Goal: Task Accomplishment & Management: Manage account settings

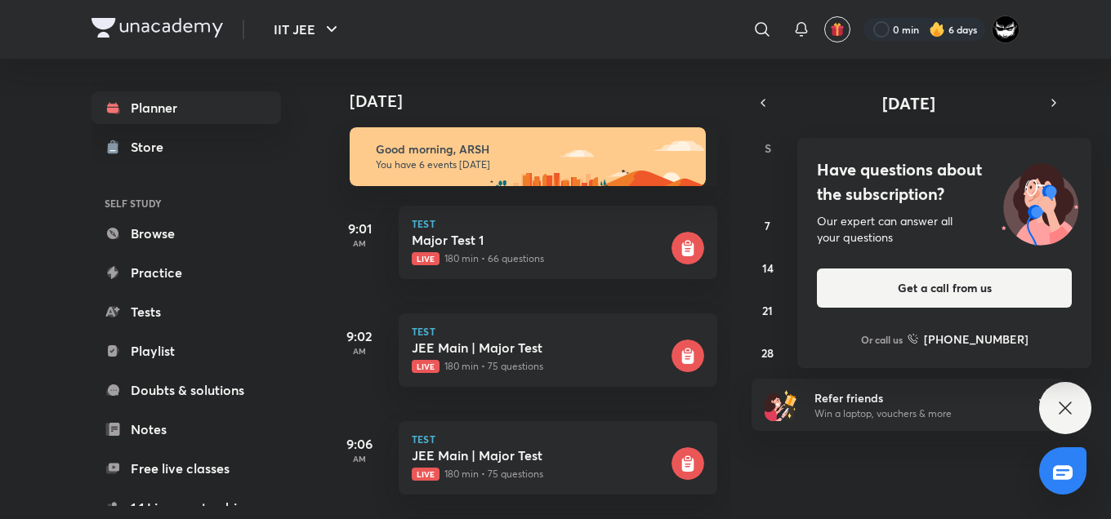
click at [859, 448] on div "[DATE] Good morning, ARSH You have 6 events [DATE] 9:01 AM Test Major Test 1 Li…" at bounding box center [717, 289] width 781 height 461
click at [648, 75] on div "[DATE]" at bounding box center [530, 85] width 407 height 52
click at [865, 174] on h4 "Have questions about the subscription?" at bounding box center [944, 182] width 255 height 49
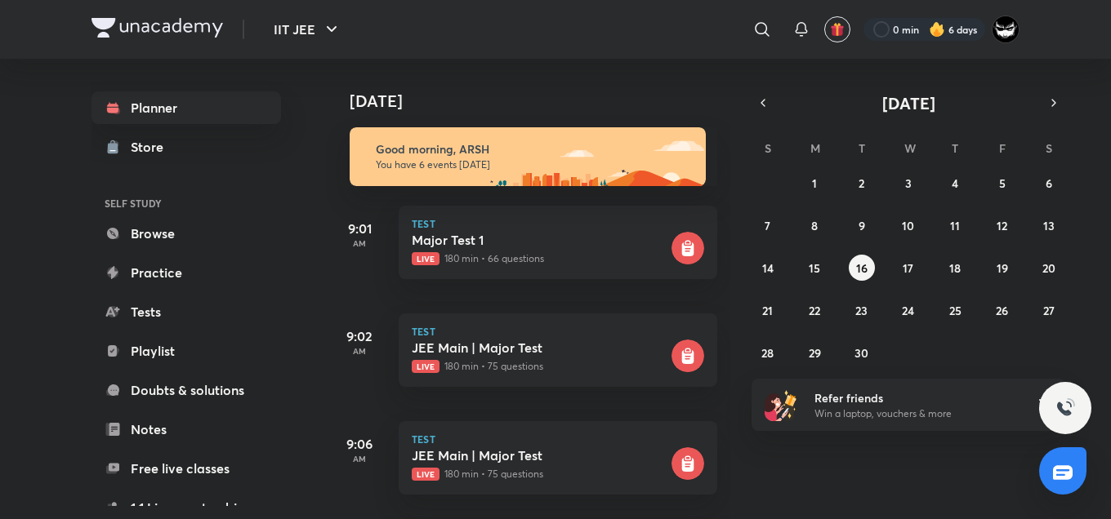
click at [576, 81] on div "[DATE]" at bounding box center [530, 85] width 407 height 52
click at [809, 263] on abbr "15" at bounding box center [814, 269] width 11 height 16
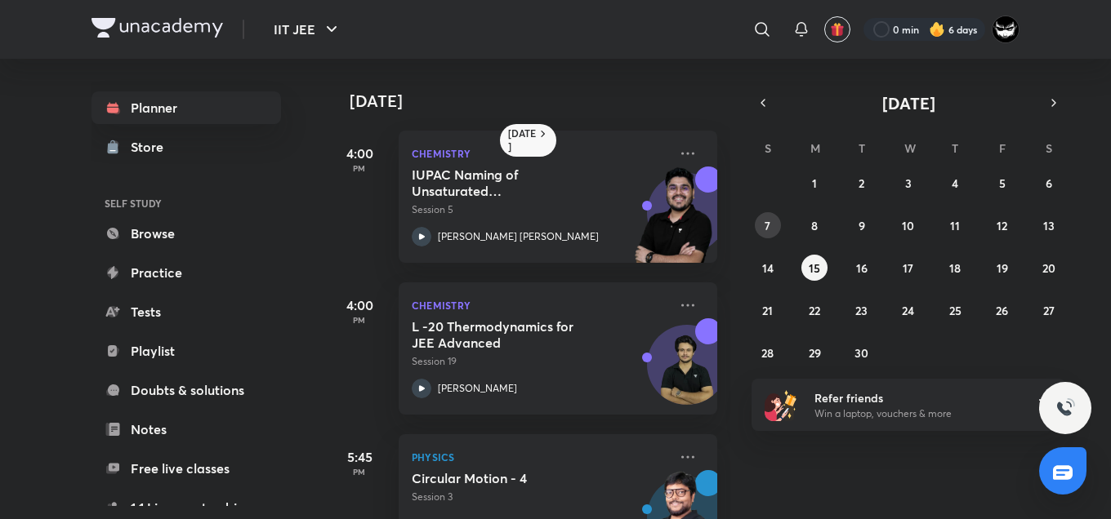
click at [772, 217] on button "7" at bounding box center [768, 225] width 26 height 26
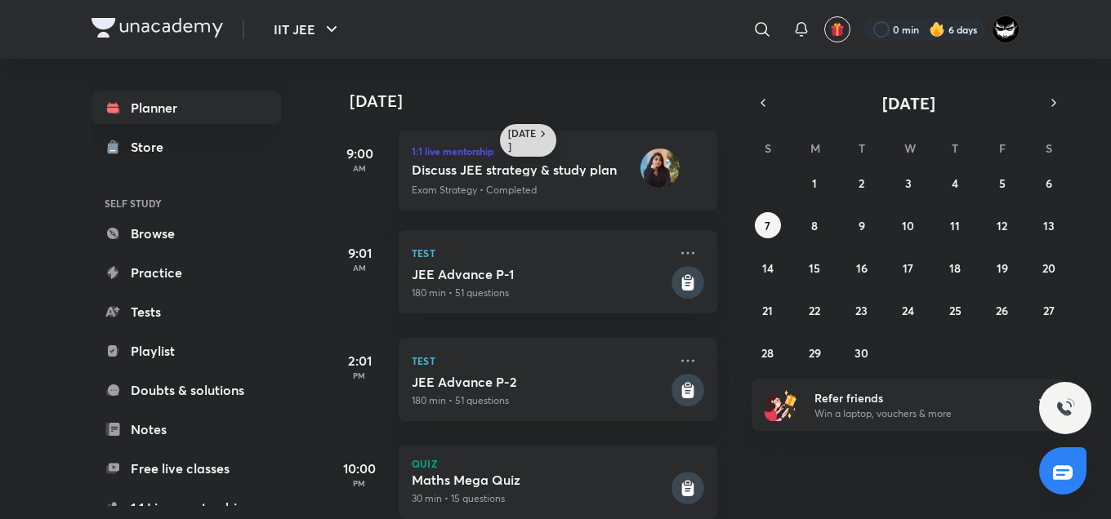
click at [539, 135] on icon at bounding box center [543, 133] width 13 height 13
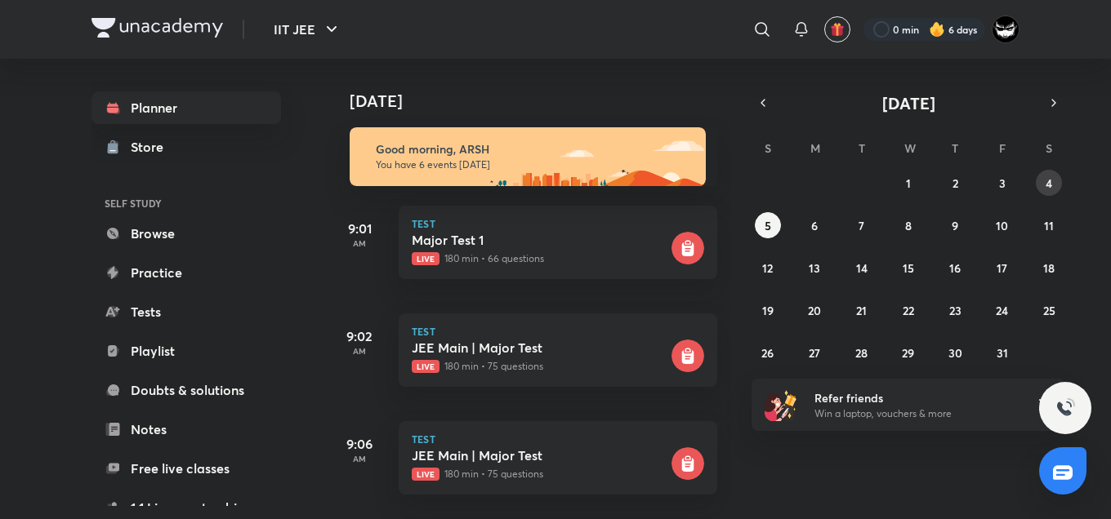
click at [1047, 184] on abbr "4" at bounding box center [1048, 184] width 7 height 16
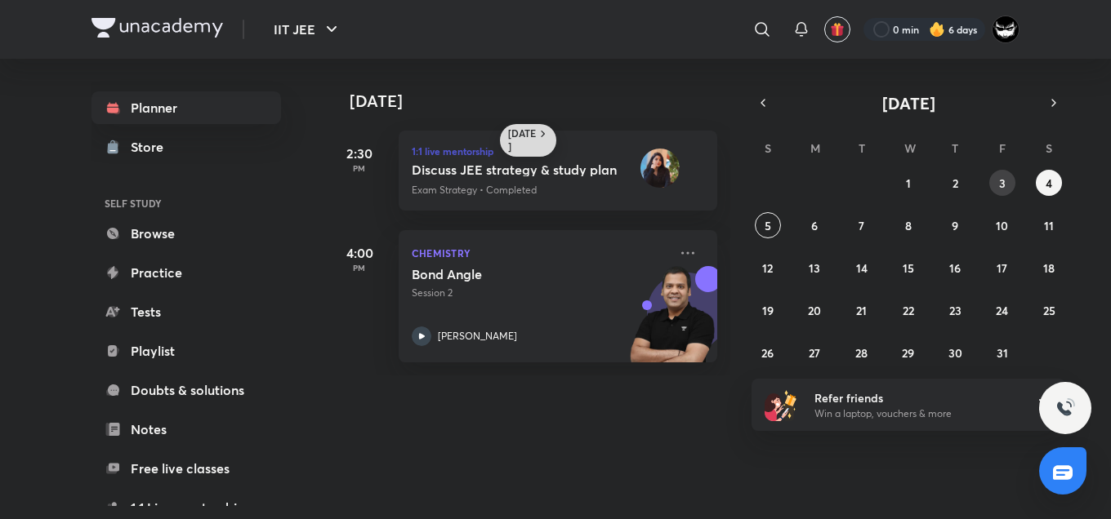
click at [1000, 182] on abbr "3" at bounding box center [1002, 184] width 7 height 16
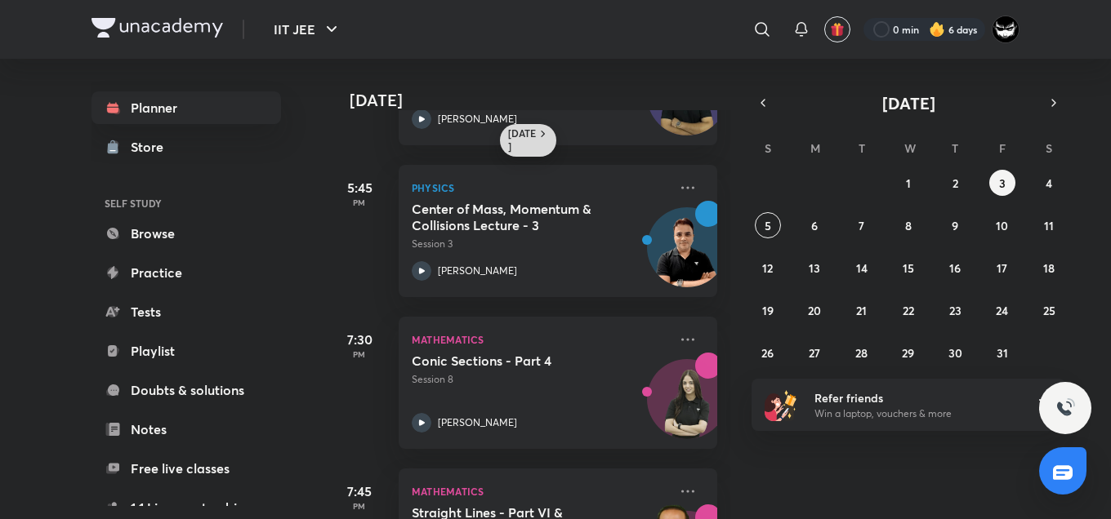
scroll to position [378, 0]
click at [678, 184] on icon at bounding box center [688, 187] width 20 height 20
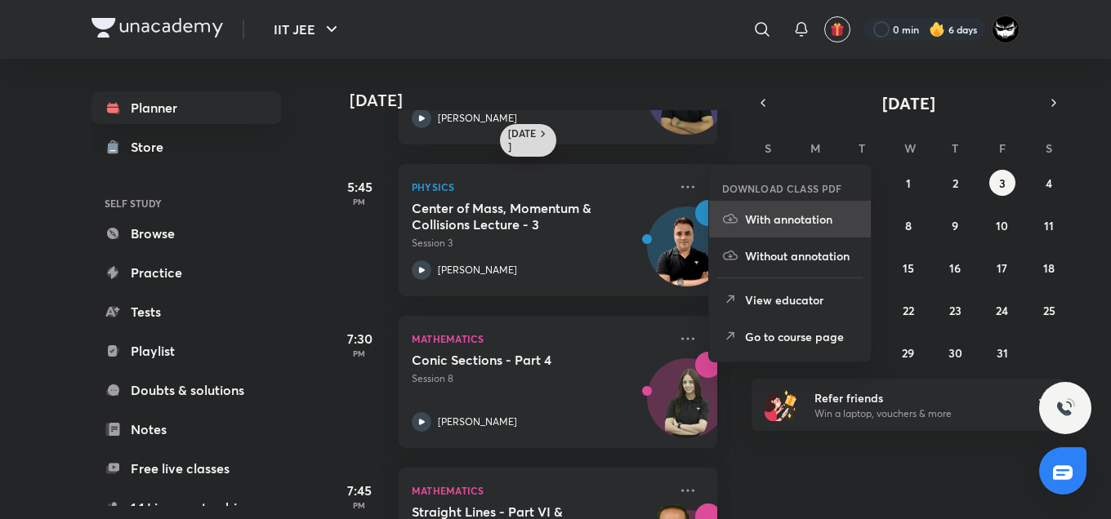
click at [763, 222] on p "With annotation" at bounding box center [801, 219] width 113 height 17
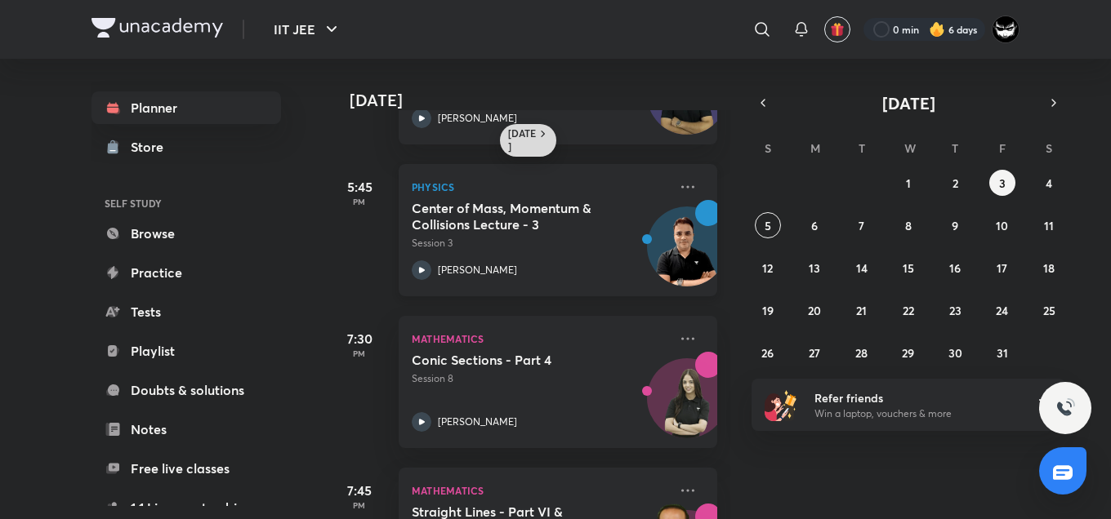
scroll to position [0, 0]
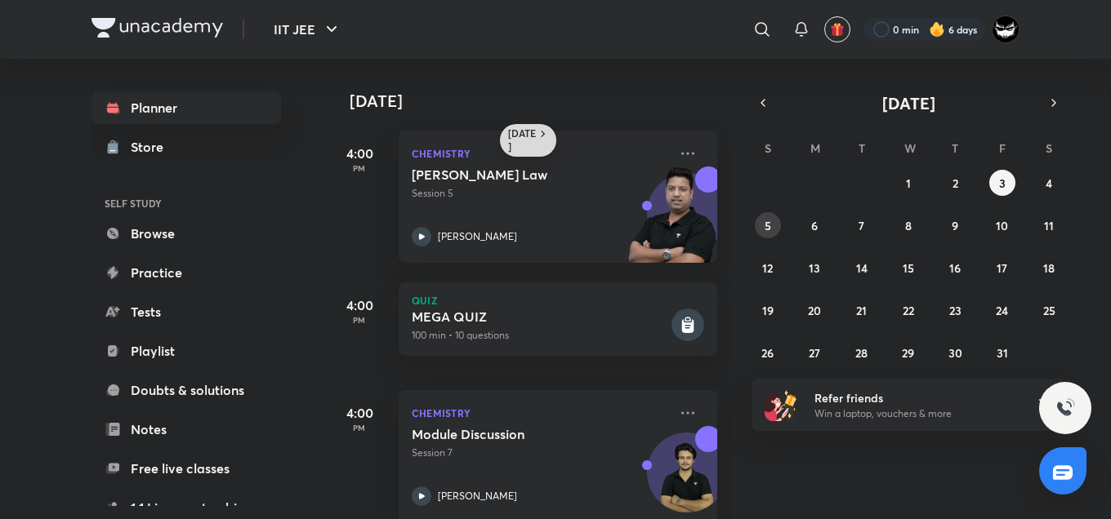
click at [766, 225] on abbr "5" at bounding box center [767, 226] width 7 height 16
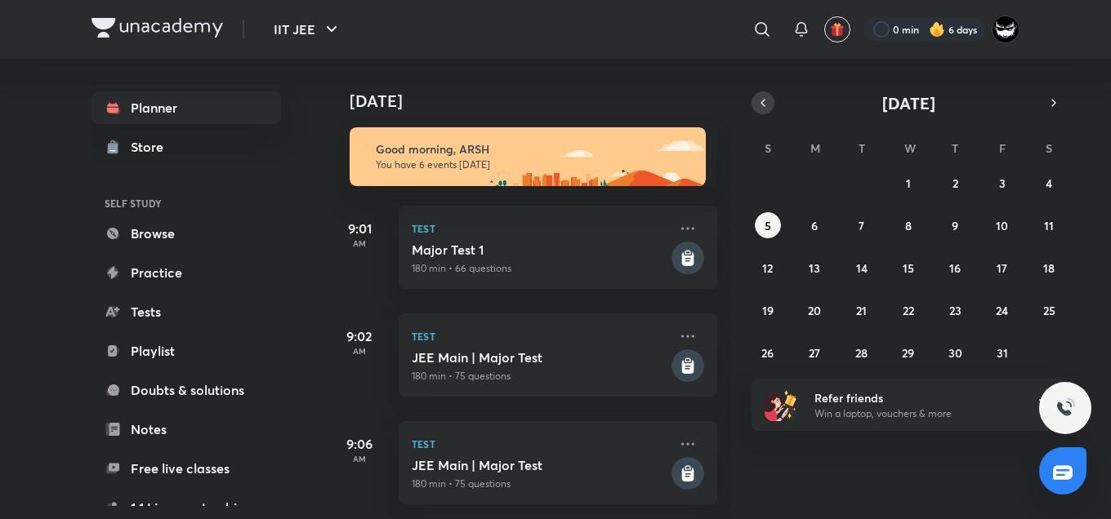
click at [761, 99] on icon "button" at bounding box center [762, 103] width 13 height 15
click at [859, 312] on abbr "23" at bounding box center [861, 311] width 12 height 16
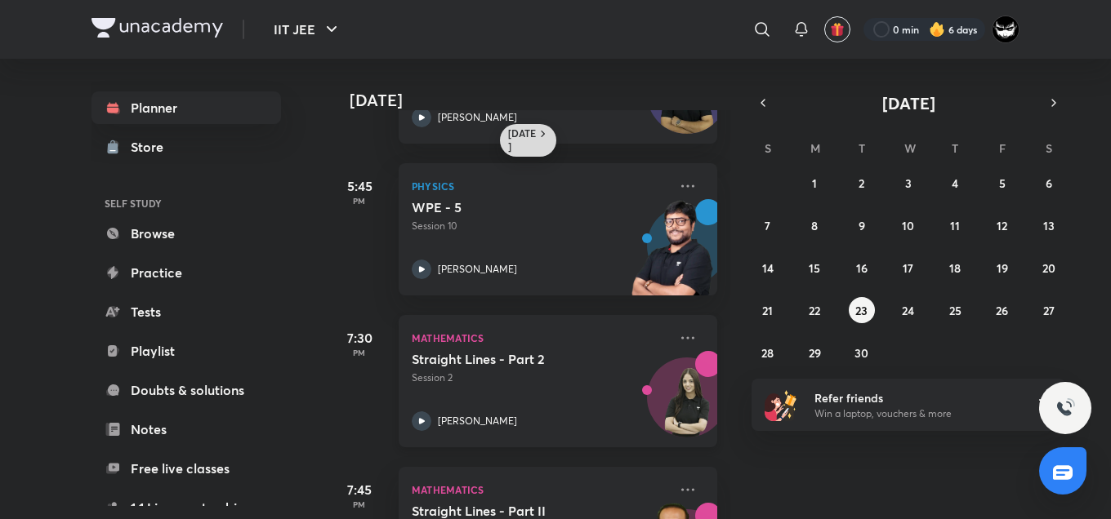
scroll to position [376, 0]
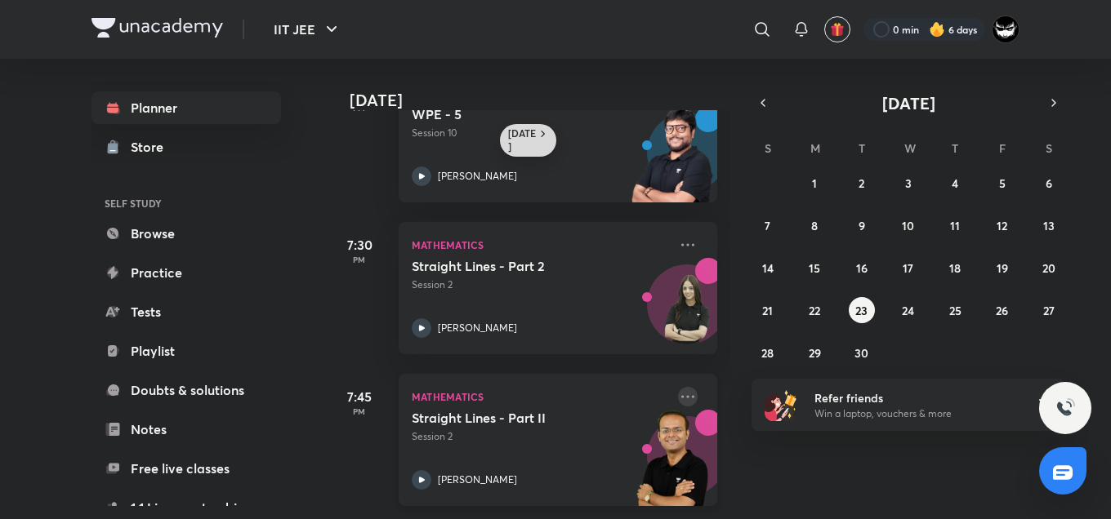
click at [679, 387] on icon at bounding box center [688, 397] width 20 height 20
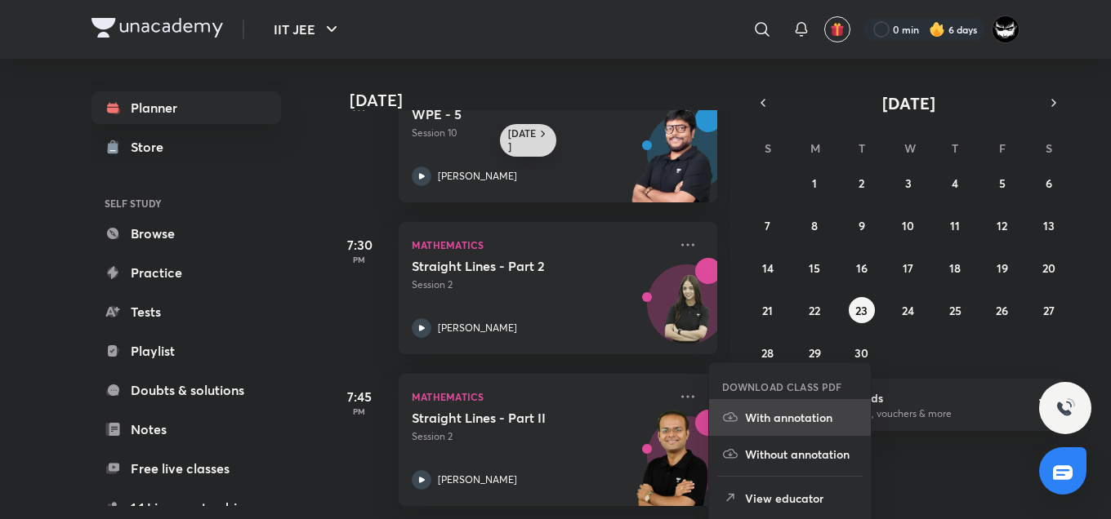
click at [770, 421] on p "With annotation" at bounding box center [801, 417] width 113 height 17
